Goal: Task Accomplishment & Management: Complete application form

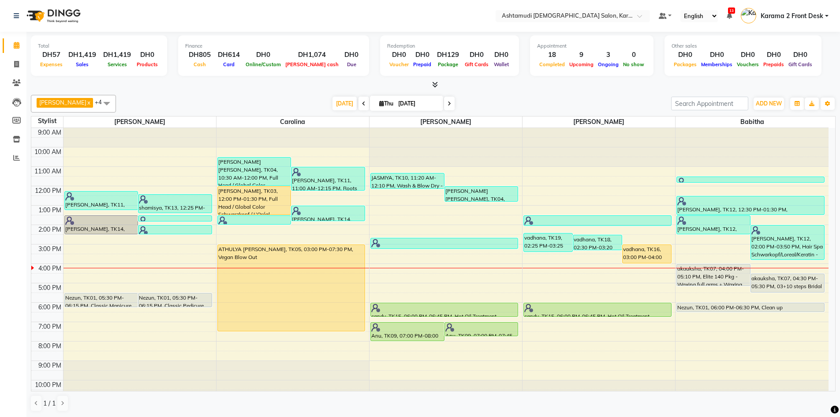
click at [122, 81] on div at bounding box center [433, 84] width 805 height 9
click at [246, 88] on div at bounding box center [433, 84] width 805 height 9
click at [18, 63] on icon at bounding box center [16, 64] width 5 height 7
select select "service"
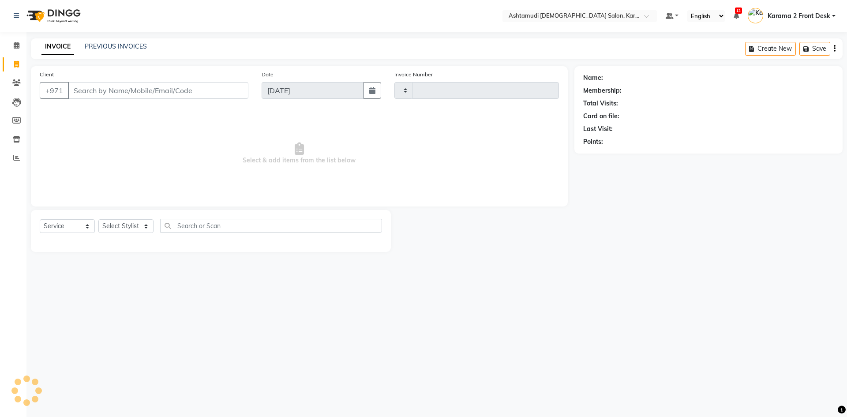
type input "2108"
select select "7424"
click at [142, 227] on select "Select Stylist" at bounding box center [125, 226] width 55 height 14
select select "81433"
click at [98, 219] on select "Select Stylist Babitha Carolina [PERSON_NAME] [PERSON_NAME] 2 Front Desk [PERSO…" at bounding box center [125, 226] width 55 height 14
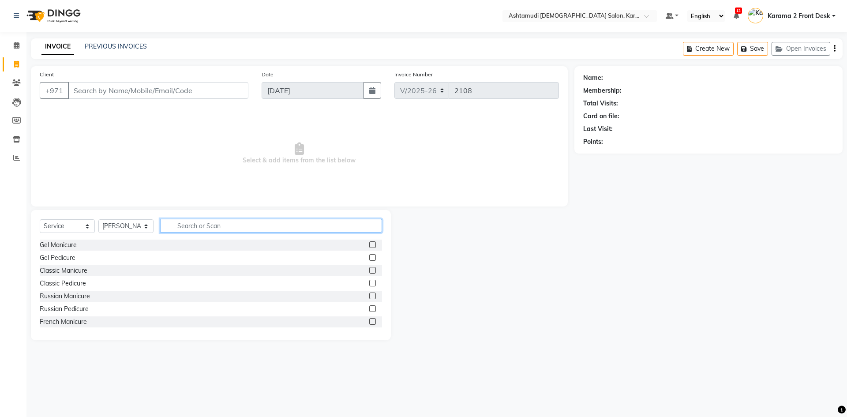
click at [191, 230] on input "text" at bounding box center [271, 226] width 222 height 14
click at [134, 91] on input "Client" at bounding box center [158, 90] width 180 height 17
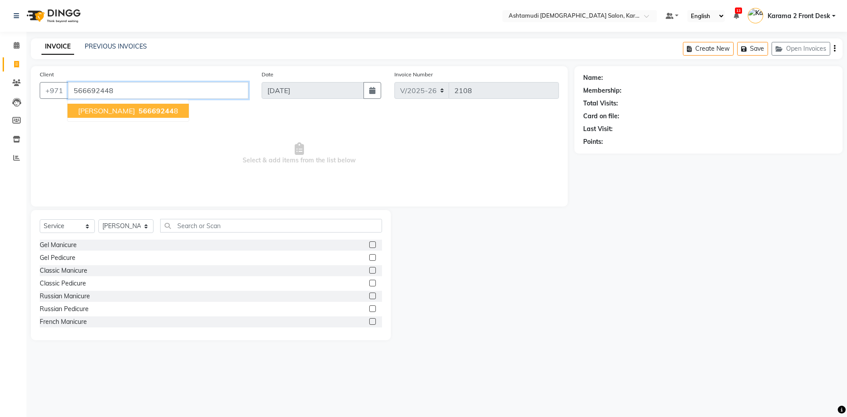
type input "566692448"
click at [139, 111] on span "56669244" at bounding box center [156, 110] width 35 height 9
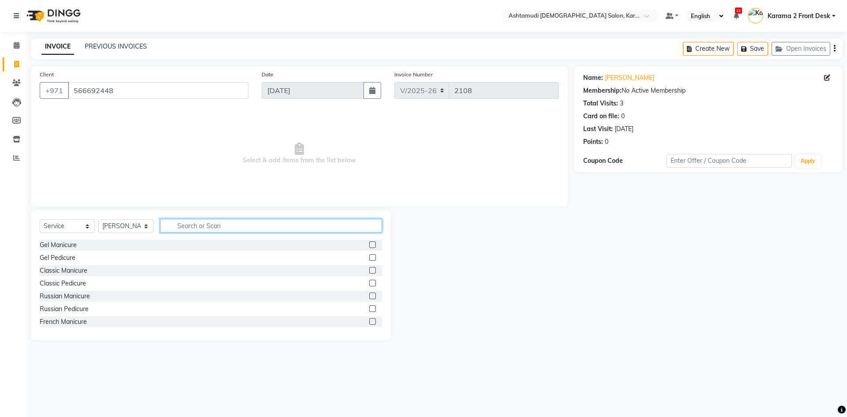
drag, startPoint x: 215, startPoint y: 225, endPoint x: 227, endPoint y: 236, distance: 15.6
click at [214, 222] on input "text" at bounding box center [271, 226] width 222 height 14
type input "eye"
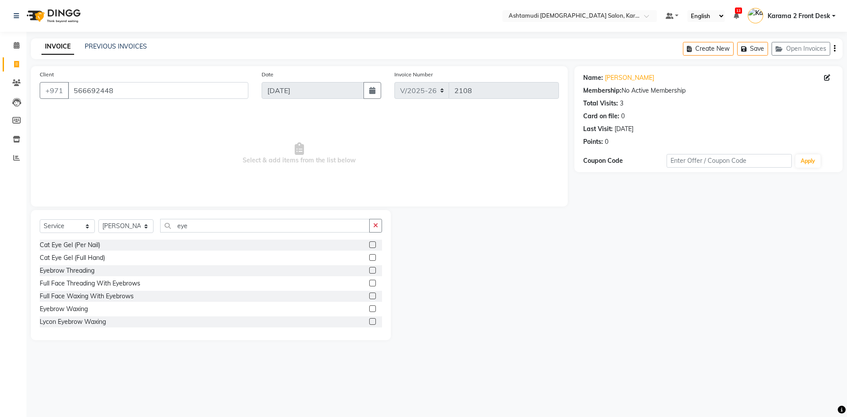
click at [369, 270] on label at bounding box center [372, 270] width 7 height 7
click at [369, 270] on input "checkbox" at bounding box center [372, 271] width 6 height 6
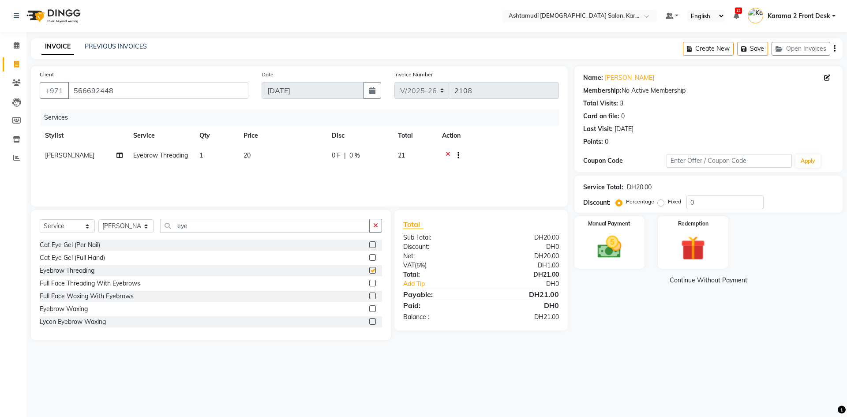
checkbox input "false"
drag, startPoint x: 223, startPoint y: 223, endPoint x: 79, endPoint y: 251, distance: 147.0
click at [79, 251] on div "Select Service Product Membership Package Voucher Prepaid Gift Card Select Styl…" at bounding box center [211, 275] width 360 height 130
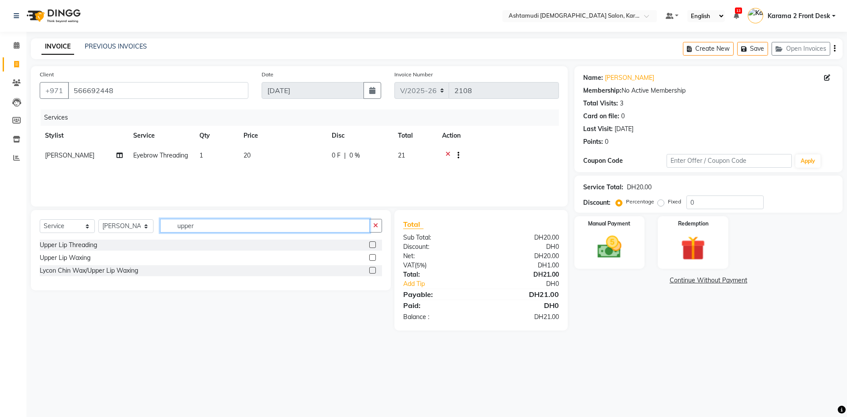
type input "upper"
click at [371, 243] on label at bounding box center [372, 244] width 7 height 7
click at [371, 243] on input "checkbox" at bounding box center [372, 245] width 6 height 6
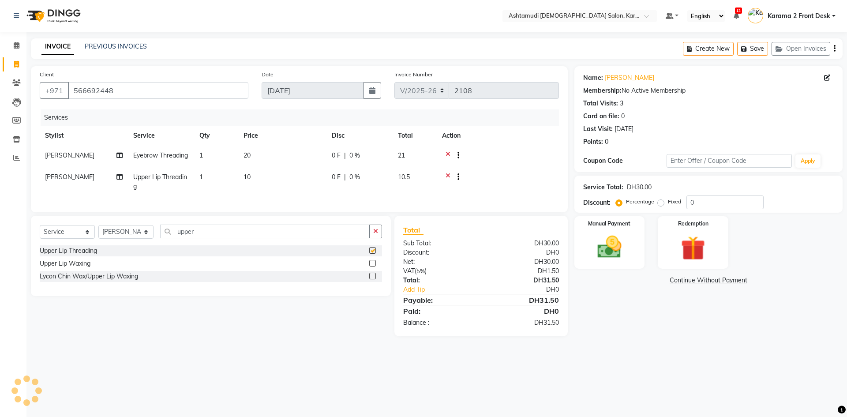
checkbox input "false"
drag, startPoint x: 685, startPoint y: 198, endPoint x: 622, endPoint y: 204, distance: 63.3
click at [625, 202] on div "Percentage Fixed 0" at bounding box center [691, 202] width 146 height 14
type input "25"
drag, startPoint x: 213, startPoint y: 245, endPoint x: 135, endPoint y: 244, distance: 78.5
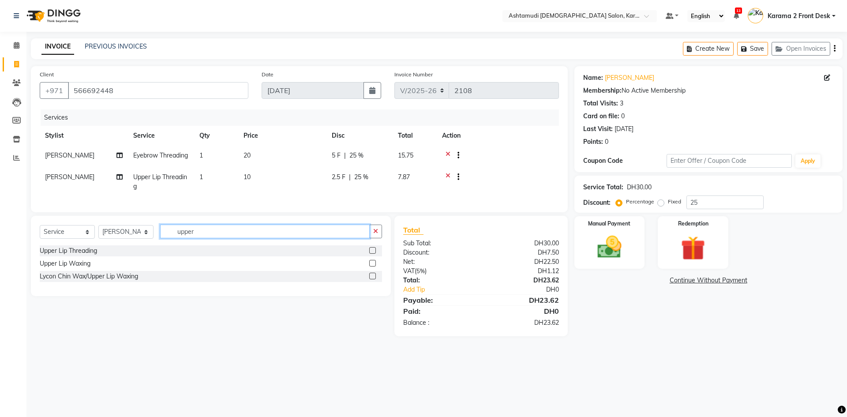
click at [135, 244] on div "Select Service Product Membership Package Voucher Prepaid Gift Card Select Styl…" at bounding box center [211, 235] width 342 height 21
type input "gel"
click at [369, 279] on label at bounding box center [372, 276] width 7 height 7
click at [369, 279] on input "checkbox" at bounding box center [372, 276] width 6 height 6
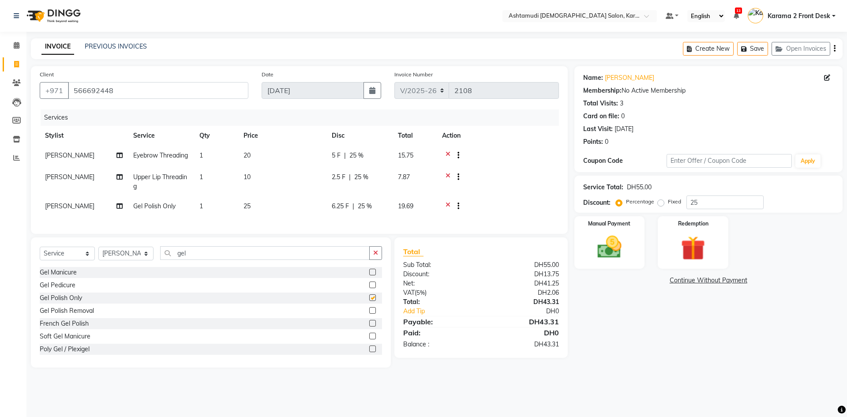
checkbox input "false"
click at [95, 278] on div "Gel Manicure" at bounding box center [211, 272] width 342 height 11
drag, startPoint x: 188, startPoint y: 270, endPoint x: 158, endPoint y: 264, distance: 30.7
click at [158, 264] on div "Select Service Product Membership Package Voucher Prepaid Gift Card Select Styl…" at bounding box center [211, 256] width 342 height 21
click at [184, 260] on input "text" at bounding box center [271, 253] width 222 height 14
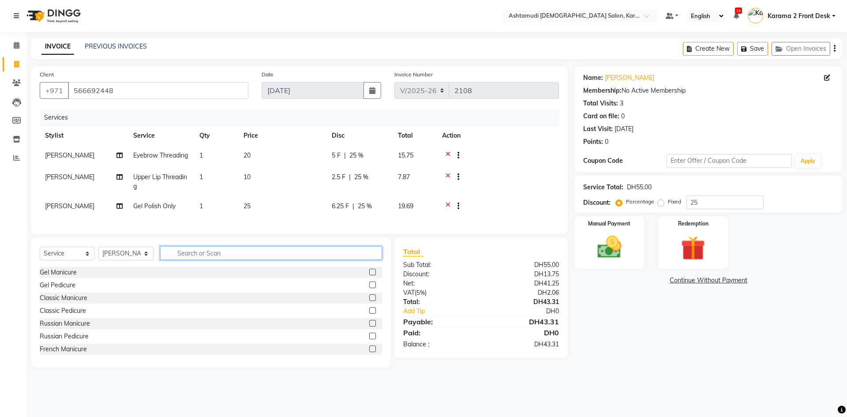
click at [184, 260] on input "text" at bounding box center [271, 253] width 222 height 14
click at [186, 260] on input "text" at bounding box center [271, 253] width 222 height 14
type input "cut"
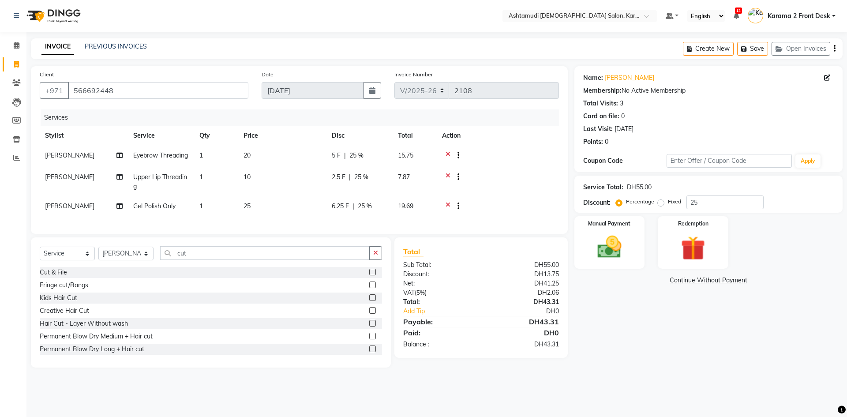
click at [362, 278] on div "Cut & File" at bounding box center [211, 272] width 342 height 11
click at [369, 275] on label at bounding box center [372, 272] width 7 height 7
click at [369, 275] on input "checkbox" at bounding box center [372, 273] width 6 height 6
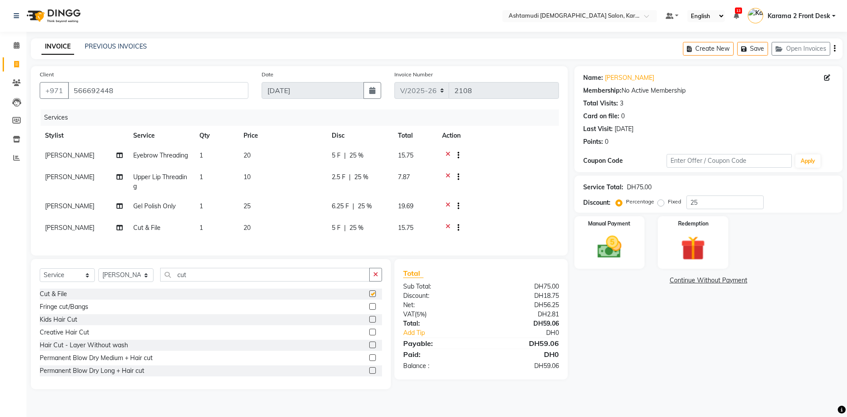
checkbox input "false"
click at [631, 241] on div "Manual Payment" at bounding box center [609, 242] width 73 height 54
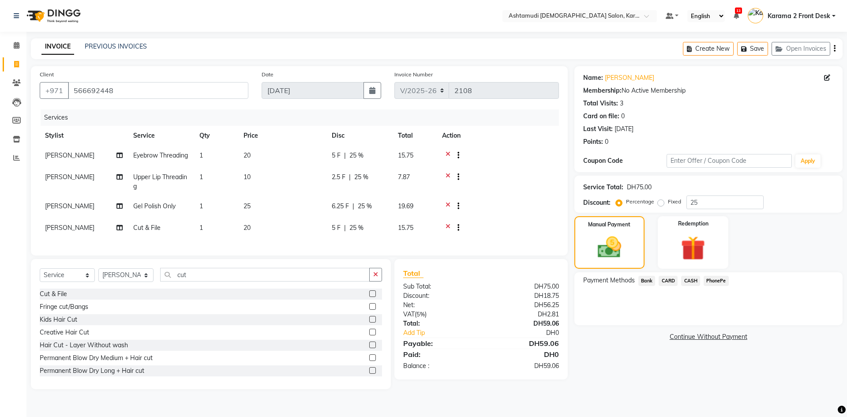
click at [531, 209] on div at bounding box center [498, 207] width 112 height 11
click at [446, 210] on icon at bounding box center [448, 207] width 5 height 11
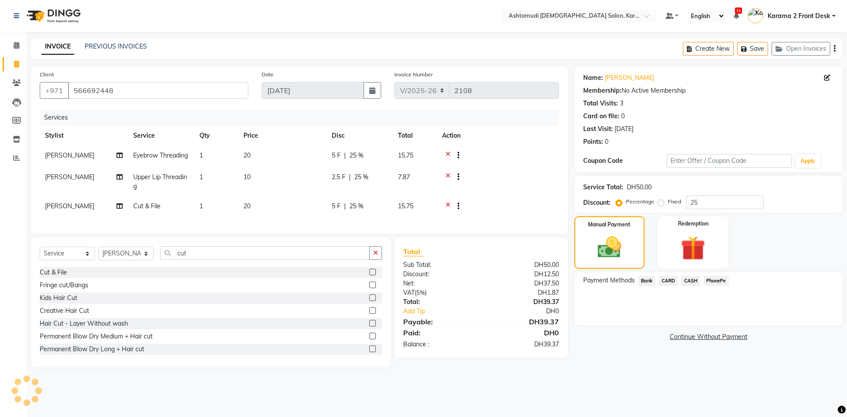
click at [448, 210] on icon at bounding box center [448, 207] width 5 height 11
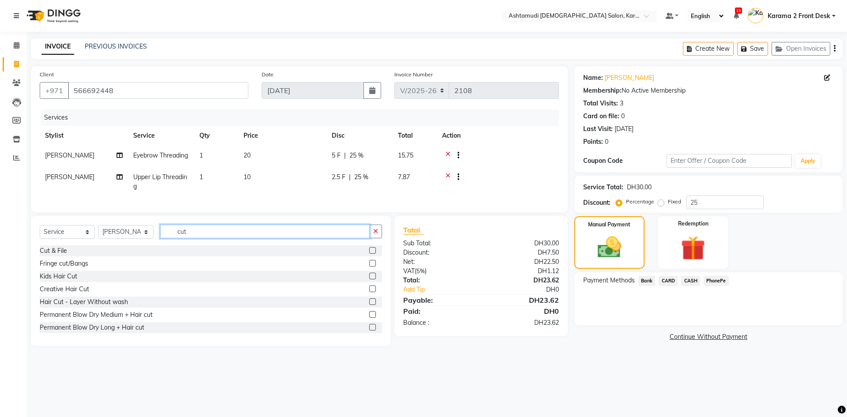
drag, startPoint x: 193, startPoint y: 240, endPoint x: 127, endPoint y: 240, distance: 66.2
click at [129, 243] on div "Select Service Product Membership Package Voucher Prepaid Gift Card Select Styl…" at bounding box center [211, 235] width 342 height 21
type input "gel"
click at [369, 279] on label at bounding box center [372, 276] width 7 height 7
click at [369, 279] on input "checkbox" at bounding box center [372, 276] width 6 height 6
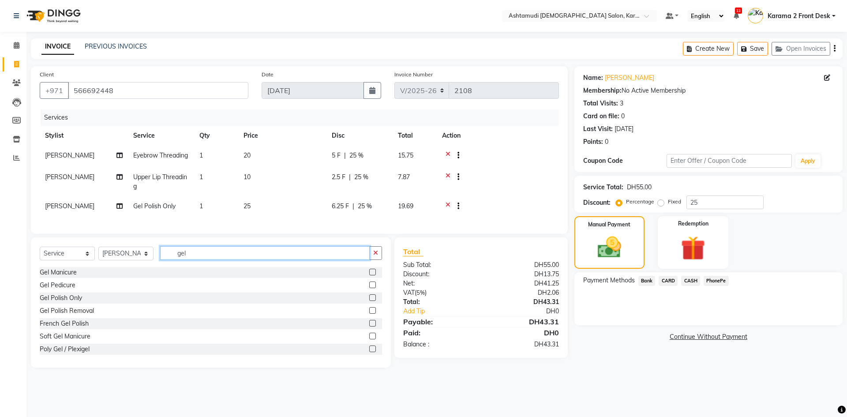
checkbox input "false"
drag, startPoint x: 226, startPoint y: 264, endPoint x: 95, endPoint y: 277, distance: 131.7
click at [95, 267] on div "Select Service Product Membership Package Voucher Prepaid Gift Card Select Styl…" at bounding box center [211, 256] width 342 height 21
click at [69, 210] on span "[PERSON_NAME]" at bounding box center [69, 206] width 49 height 8
select select "81433"
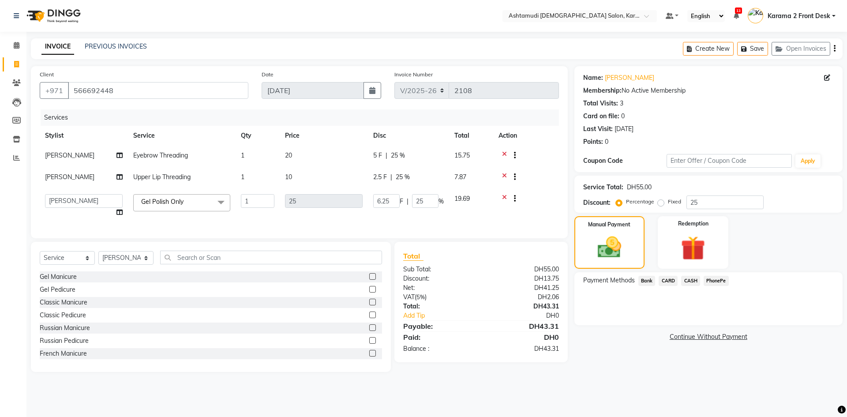
click at [69, 212] on td "Babitha Carolina [PERSON_NAME] Geeta [PERSON_NAME] Karama 2 Front Desk [PERSON_…" at bounding box center [84, 206] width 88 height 34
click at [69, 206] on select "Babitha Carolina [PERSON_NAME] Geeta [PERSON_NAME] Karama 2 Front Desk [PERSON_…" at bounding box center [84, 201] width 78 height 14
select select "64957"
click at [216, 264] on input "text" at bounding box center [271, 258] width 222 height 14
click at [197, 264] on input "text" at bounding box center [271, 258] width 222 height 14
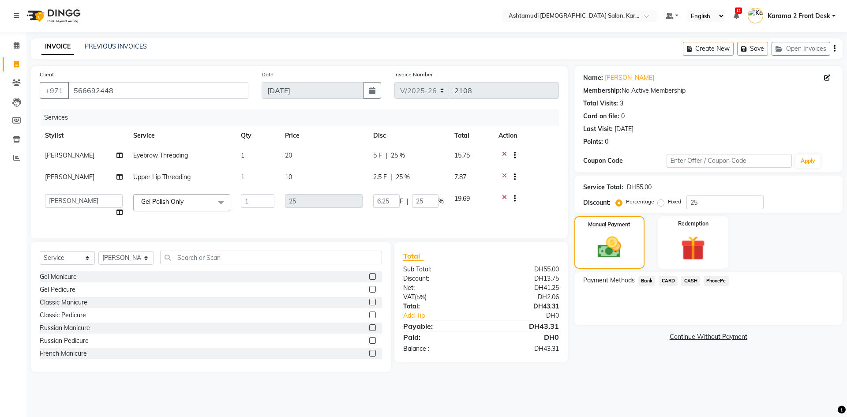
click at [524, 176] on div at bounding box center [525, 177] width 55 height 11
click at [229, 264] on input "text" at bounding box center [271, 258] width 222 height 14
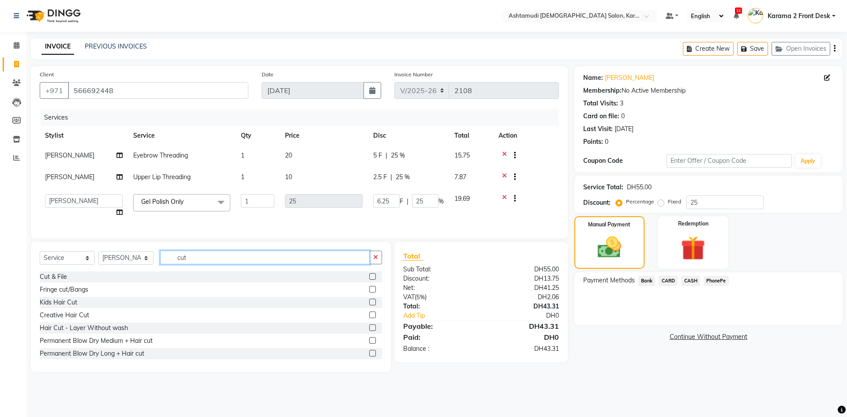
type input "cut"
click at [369, 279] on div at bounding box center [375, 276] width 13 height 11
click at [369, 280] on label at bounding box center [372, 276] width 7 height 7
click at [369, 280] on input "checkbox" at bounding box center [372, 277] width 6 height 6
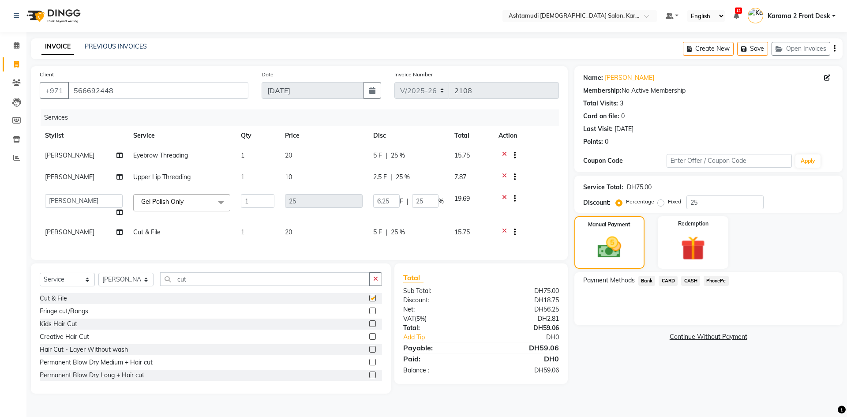
checkbox input "false"
click at [532, 186] on td at bounding box center [526, 178] width 66 height 22
click at [505, 153] on icon at bounding box center [504, 156] width 5 height 11
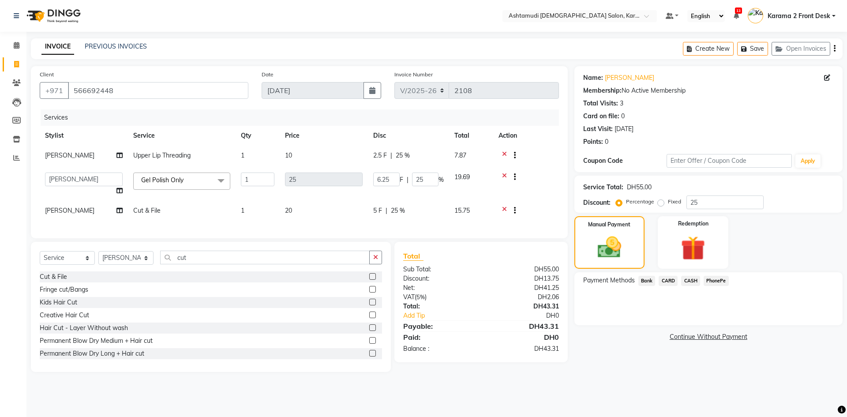
click at [505, 153] on icon at bounding box center [504, 156] width 5 height 11
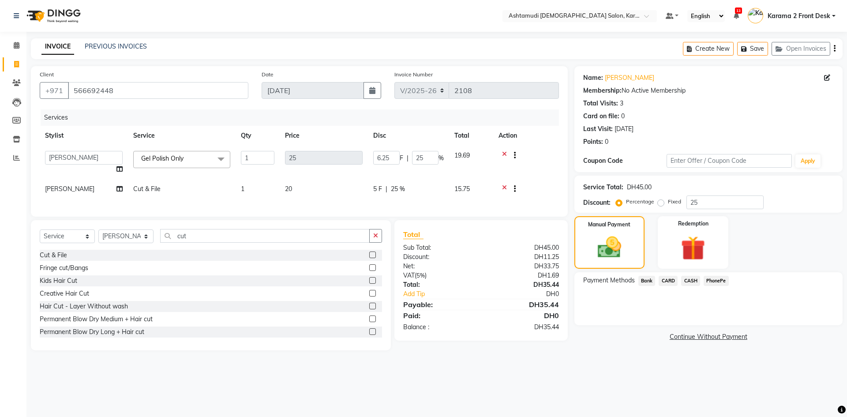
click at [550, 172] on td at bounding box center [526, 163] width 66 height 34
click at [539, 190] on div at bounding box center [525, 189] width 55 height 11
click at [547, 170] on td at bounding box center [526, 163] width 66 height 34
click at [670, 282] on span "CARD" at bounding box center [668, 281] width 19 height 10
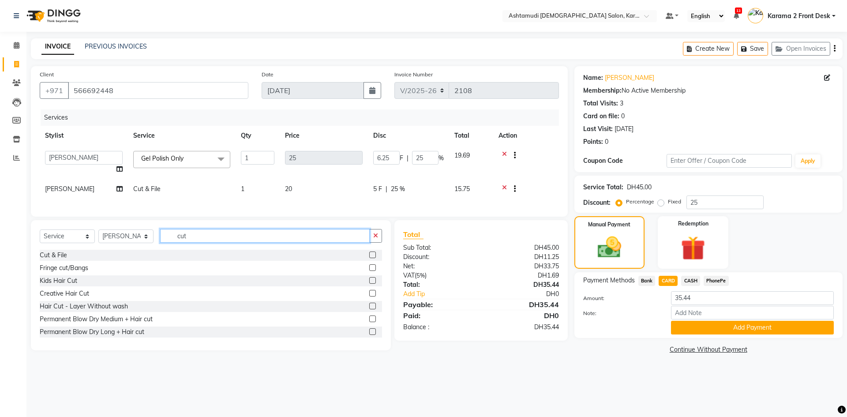
drag, startPoint x: 190, startPoint y: 241, endPoint x: 160, endPoint y: 241, distance: 29.6
click at [160, 241] on input "cut" at bounding box center [265, 236] width 210 height 14
type input "eyeb"
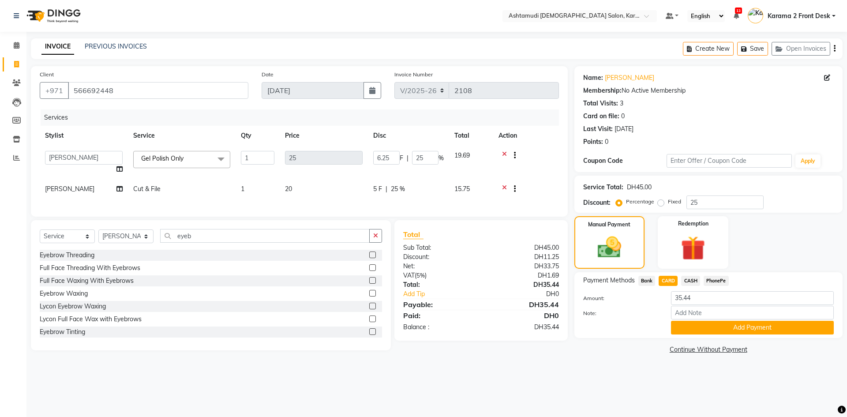
click at [257, 214] on div "Client [PHONE_NUMBER] Date [DATE] Invoice Number V/2025 V/[PHONE_NUMBER] Servic…" at bounding box center [299, 141] width 537 height 150
click at [369, 258] on label at bounding box center [372, 254] width 7 height 7
click at [369, 258] on input "checkbox" at bounding box center [372, 255] width 6 height 6
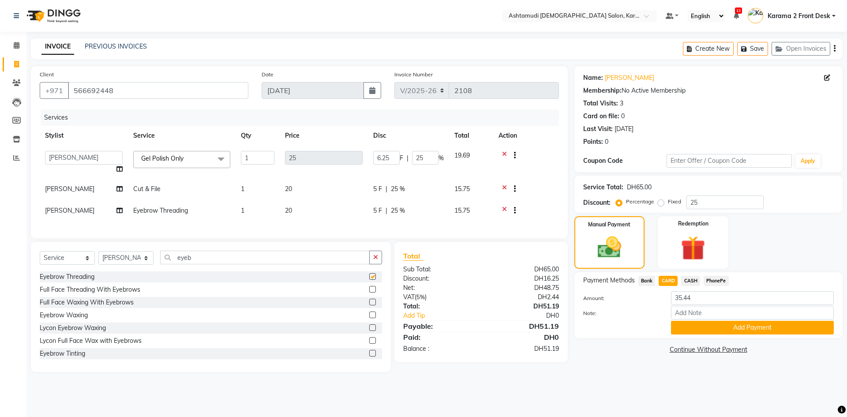
checkbox input "false"
drag, startPoint x: 180, startPoint y: 260, endPoint x: 109, endPoint y: 257, distance: 71.1
click at [109, 257] on div "Select Service Product Membership Package Voucher Prepaid Gift Card Select Styl…" at bounding box center [211, 261] width 342 height 21
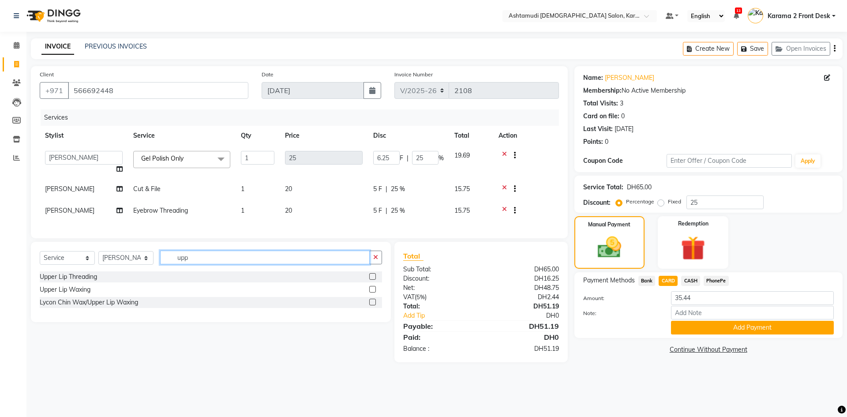
type input "upp"
click at [372, 280] on label at bounding box center [372, 276] width 7 height 7
click at [372, 280] on input "checkbox" at bounding box center [372, 277] width 6 height 6
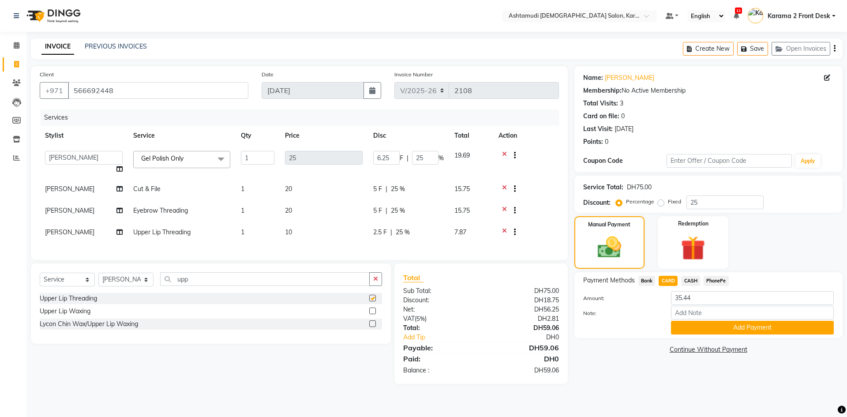
checkbox input "false"
click at [691, 326] on button "Add Payment" at bounding box center [752, 328] width 163 height 14
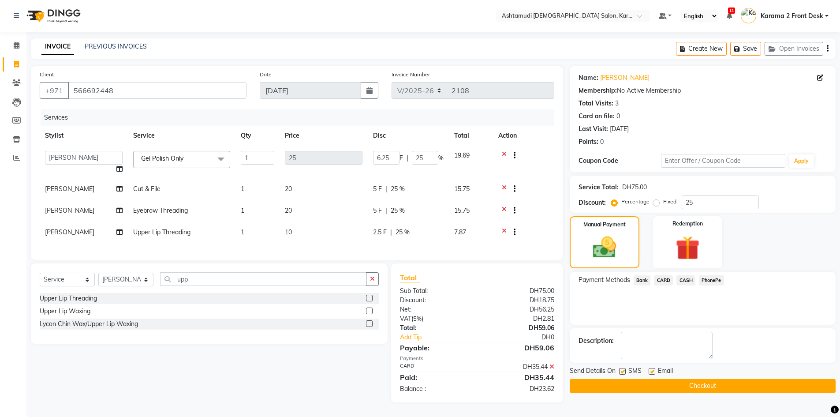
click at [662, 281] on span "CARD" at bounding box center [663, 280] width 19 height 10
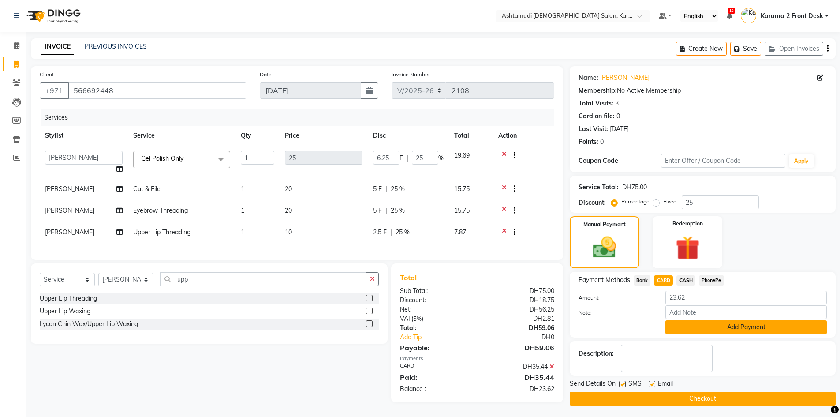
click at [690, 327] on button "Add Payment" at bounding box center [746, 327] width 161 height 14
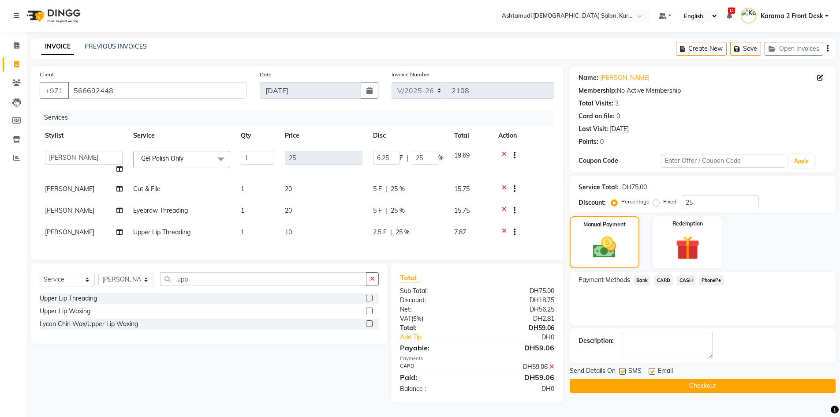
click at [77, 188] on span "[PERSON_NAME]" at bounding box center [69, 189] width 49 height 8
select select "81433"
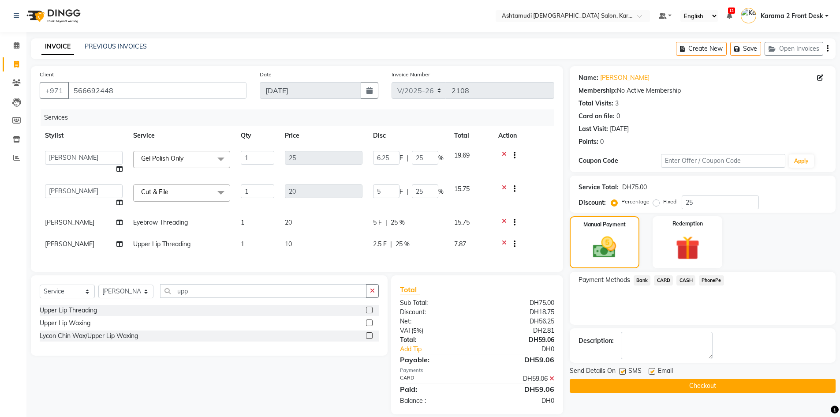
select select "64957"
click at [623, 373] on label at bounding box center [622, 371] width 7 height 7
click at [623, 373] on input "checkbox" at bounding box center [622, 372] width 6 height 6
checkbox input "false"
click at [651, 370] on label at bounding box center [652, 371] width 7 height 7
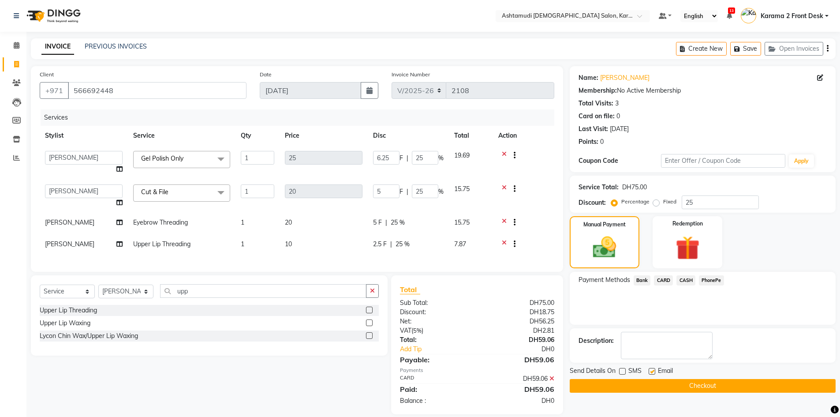
click at [651, 370] on input "checkbox" at bounding box center [652, 372] width 6 height 6
checkbox input "false"
click at [664, 337] on textarea at bounding box center [667, 345] width 92 height 27
click at [648, 383] on button "Checkout" at bounding box center [703, 386] width 266 height 14
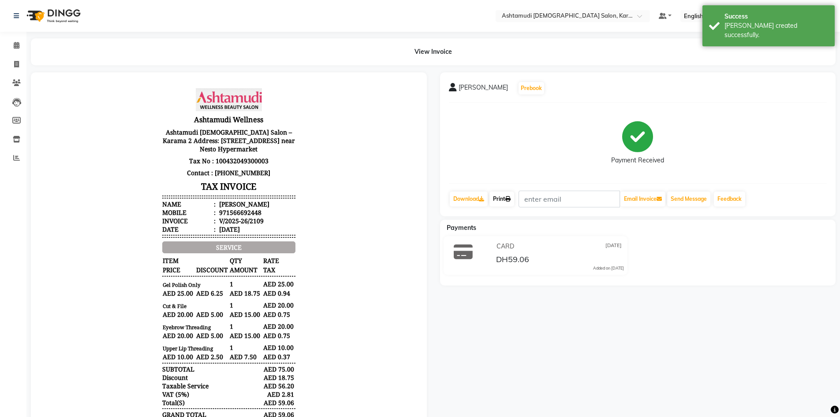
click at [502, 200] on link "Print" at bounding box center [502, 198] width 25 height 15
click at [14, 44] on icon at bounding box center [17, 45] width 6 height 7
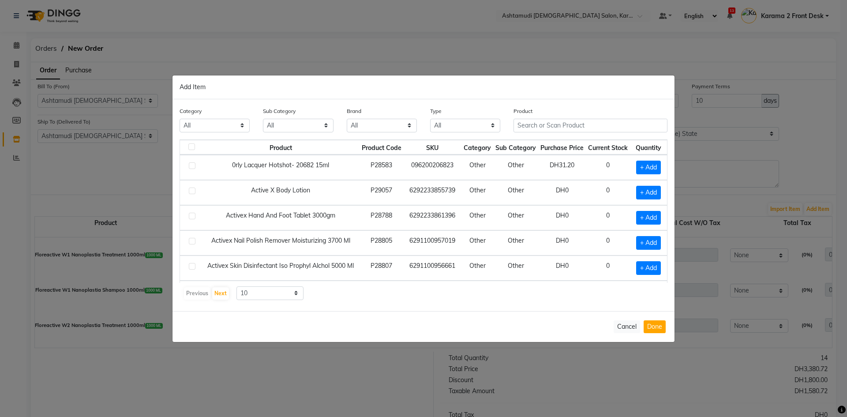
select select "1538"
select select "1539"
select select "5156"
select select "true"
